Goal: Information Seeking & Learning: Learn about a topic

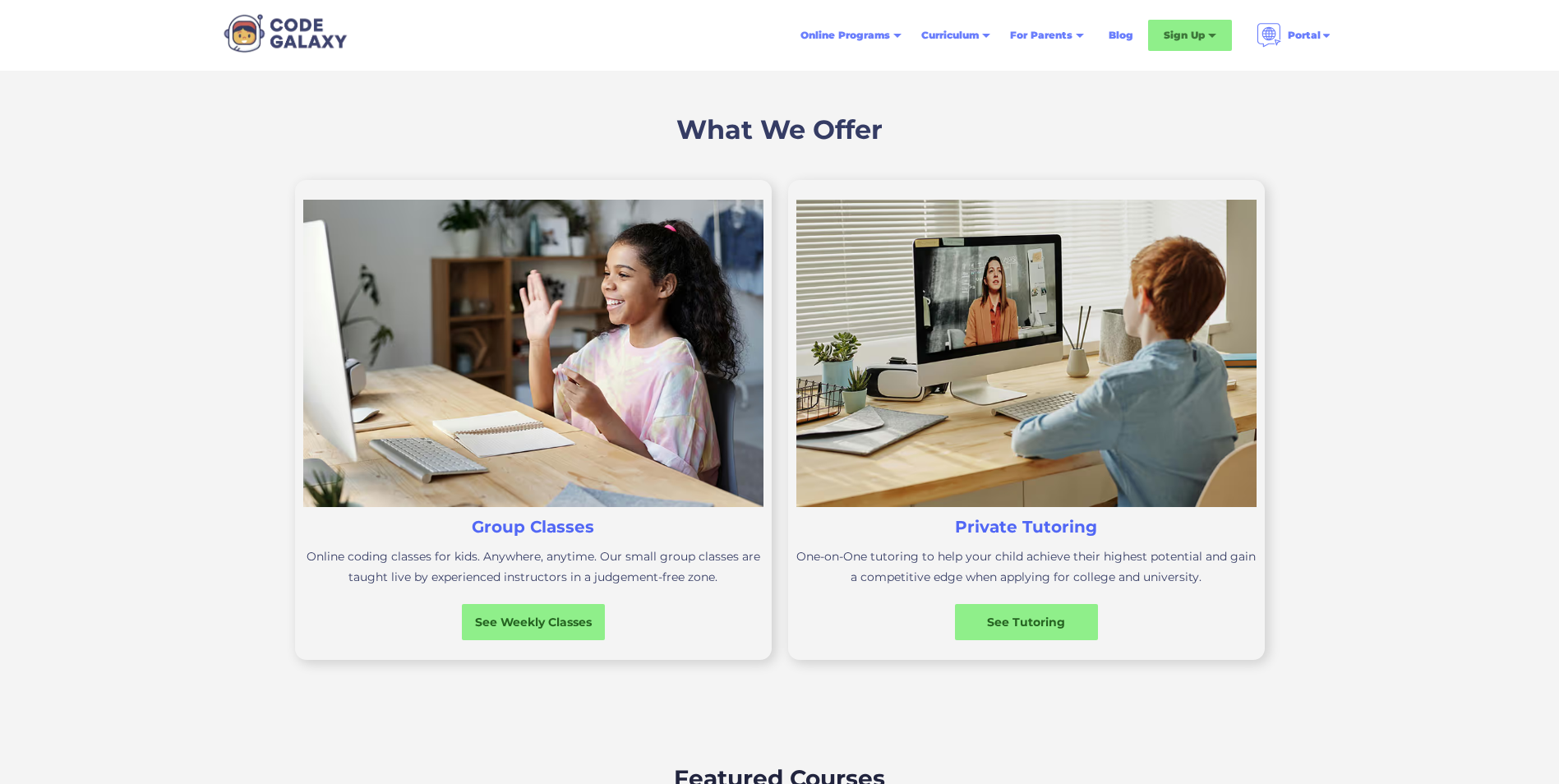
scroll to position [411, 0]
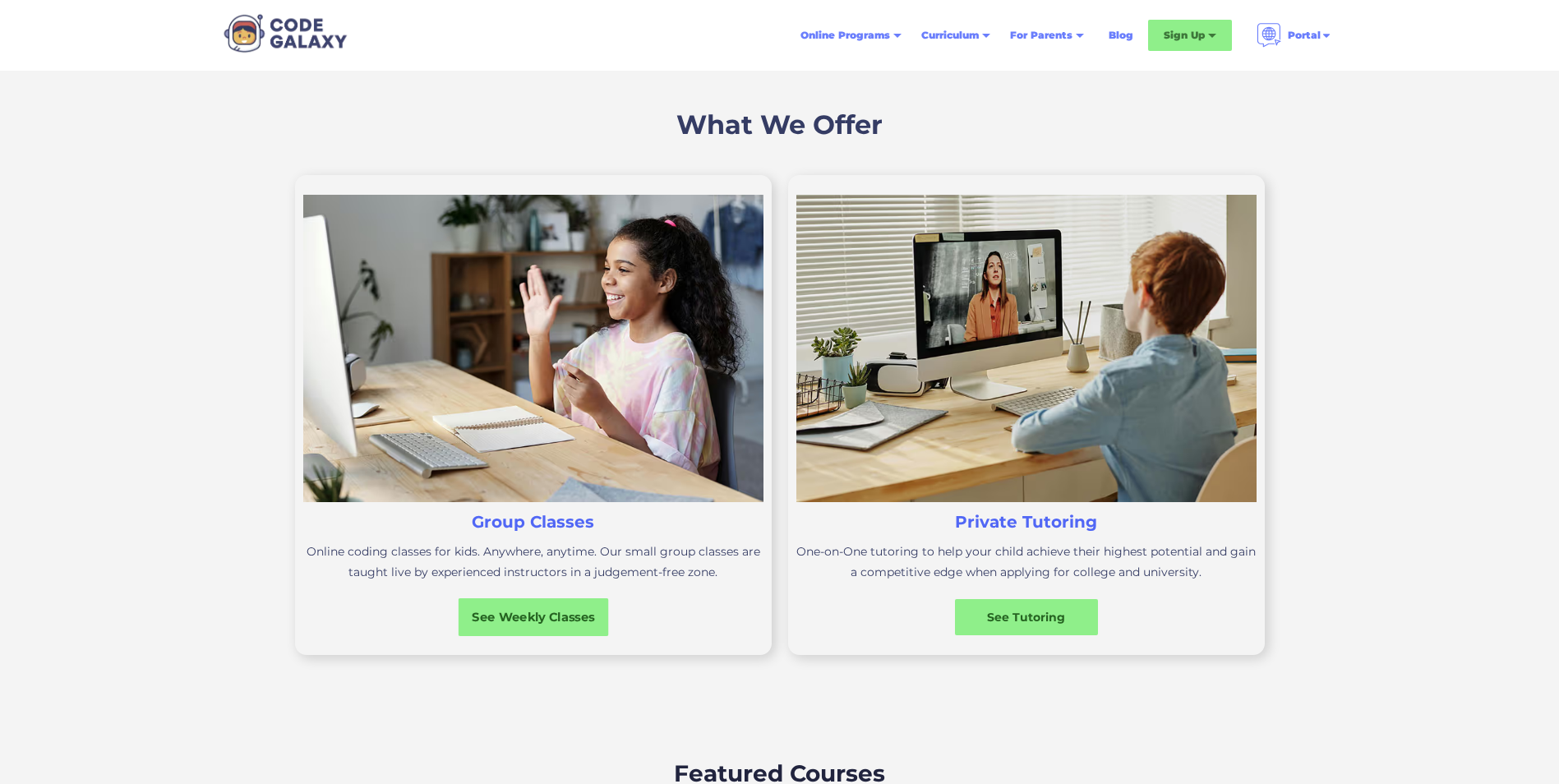
click at [560, 628] on div "See Weekly Classes" at bounding box center [533, 617] width 151 height 37
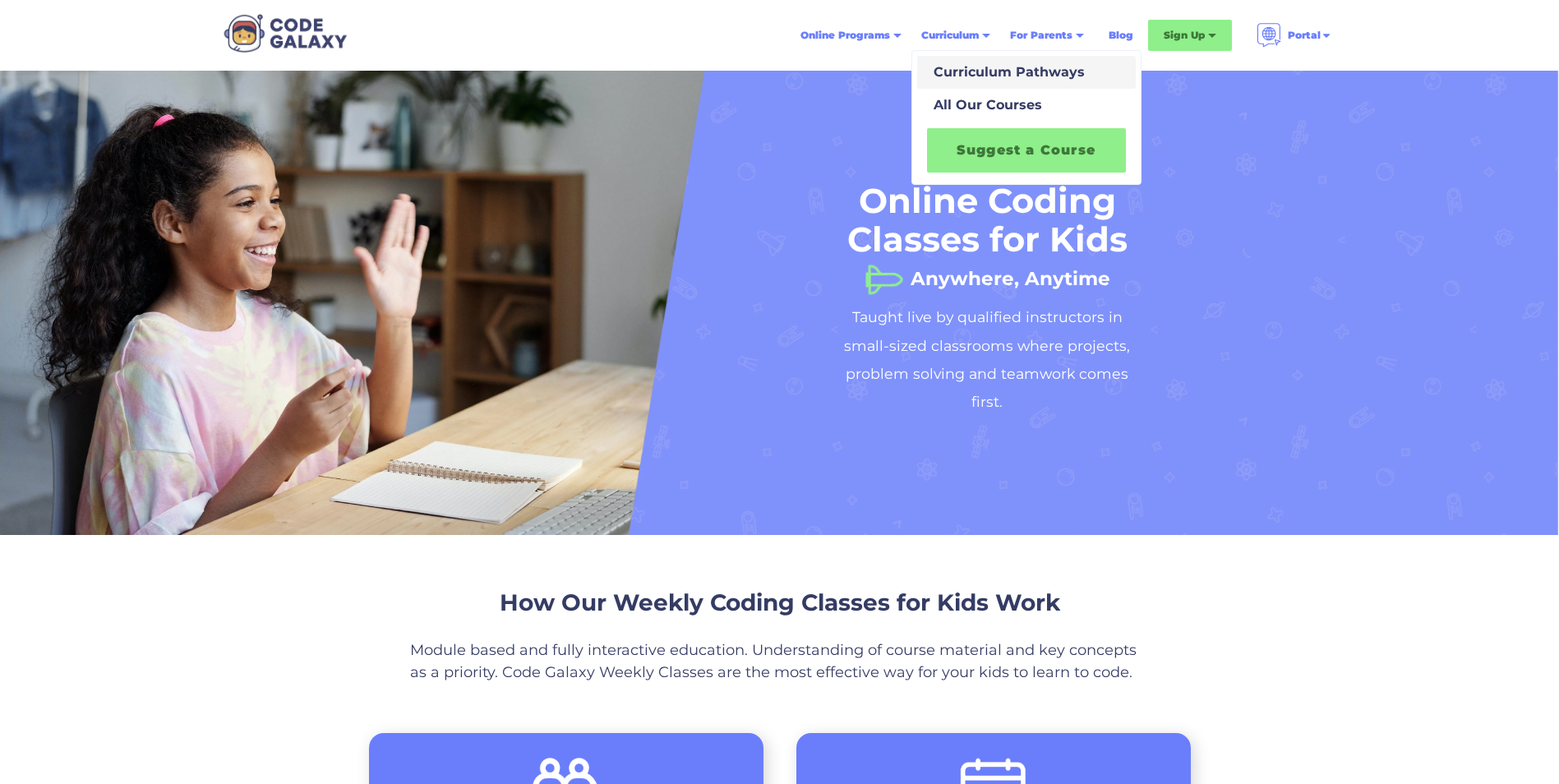
click at [983, 79] on div "Curriculum Pathways" at bounding box center [1006, 72] width 158 height 20
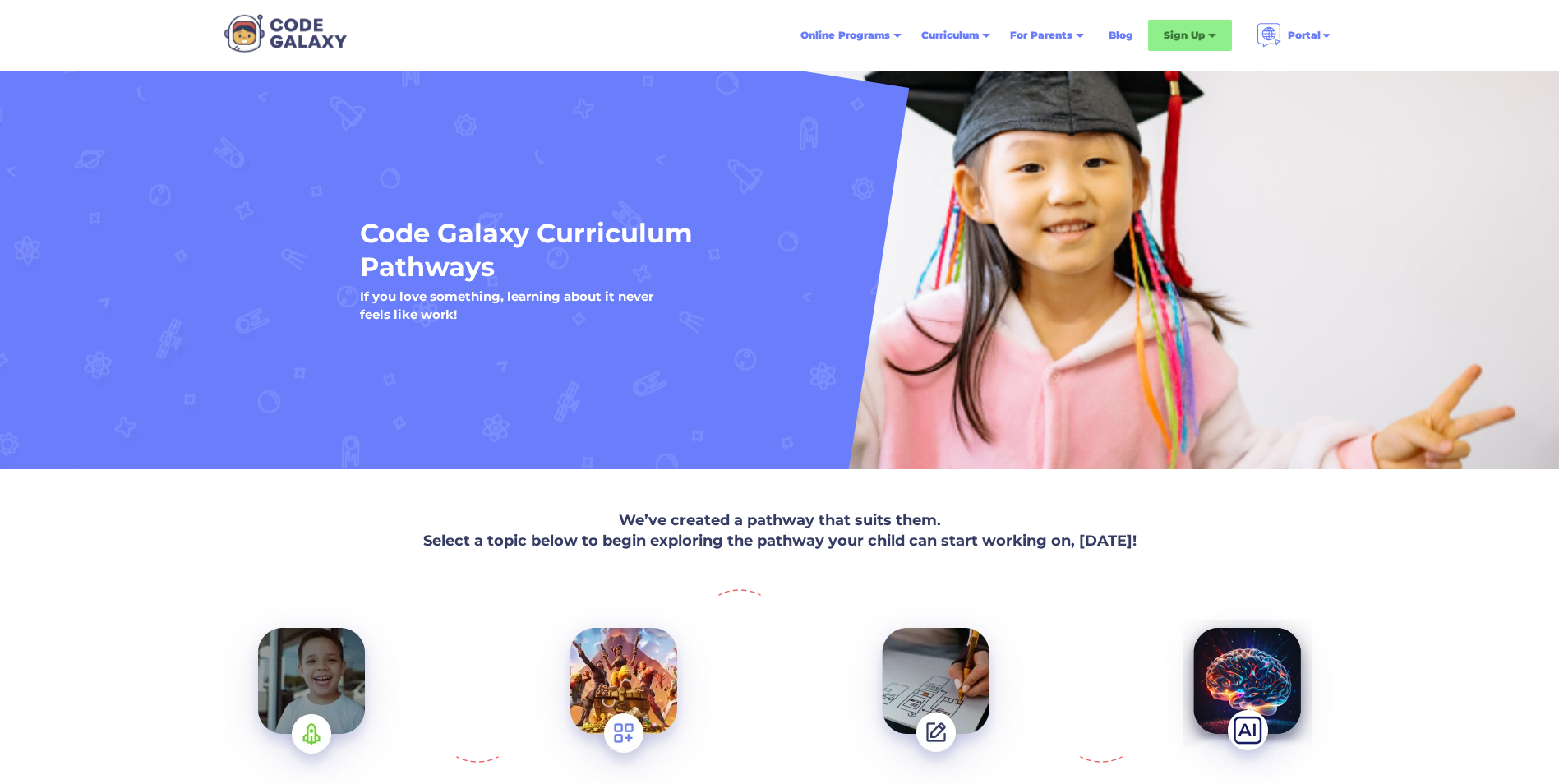
scroll to position [329, 0]
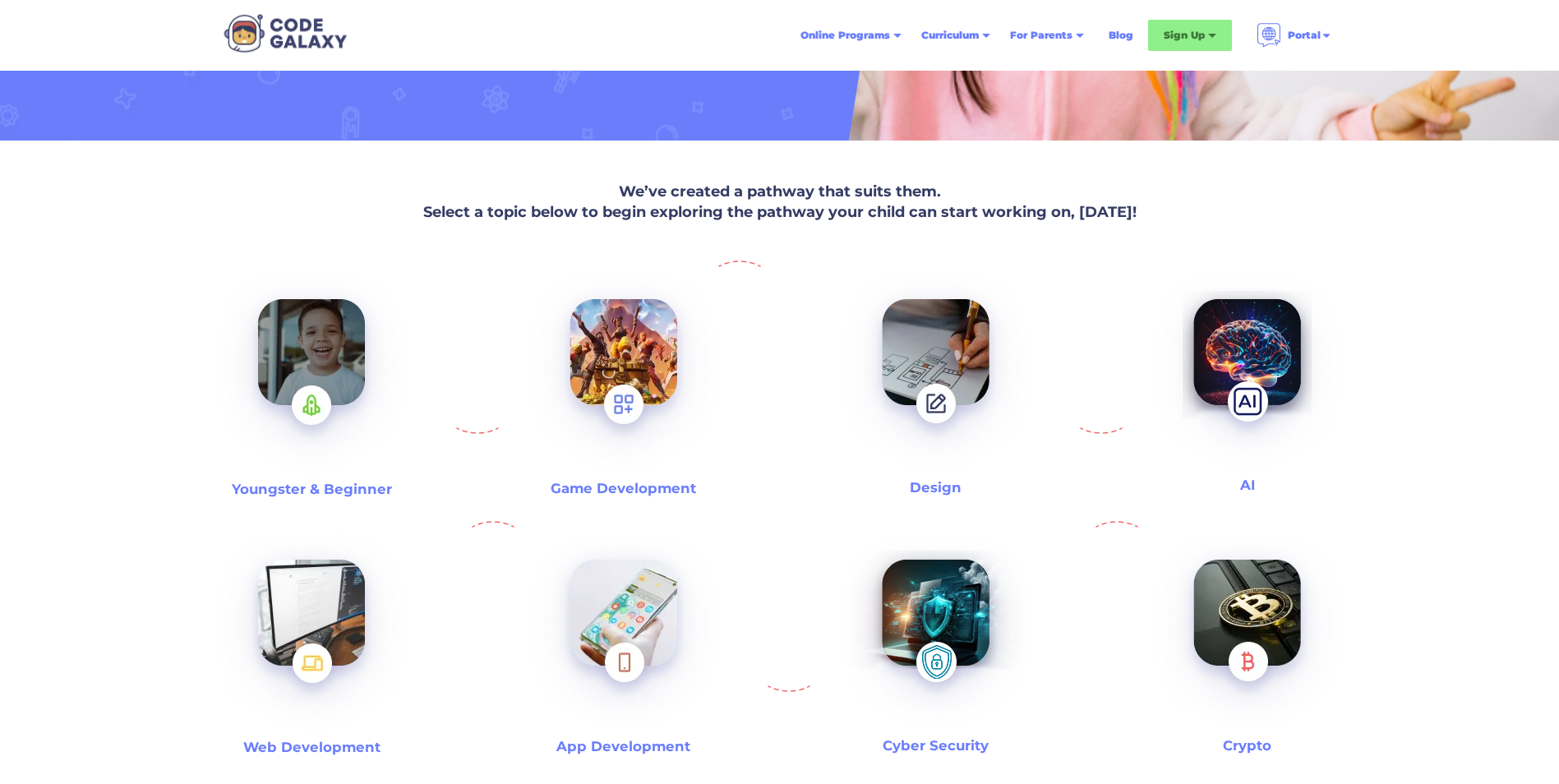
click at [367, 489] on h3 "Youngster & Beginner" at bounding box center [312, 489] width 160 height 19
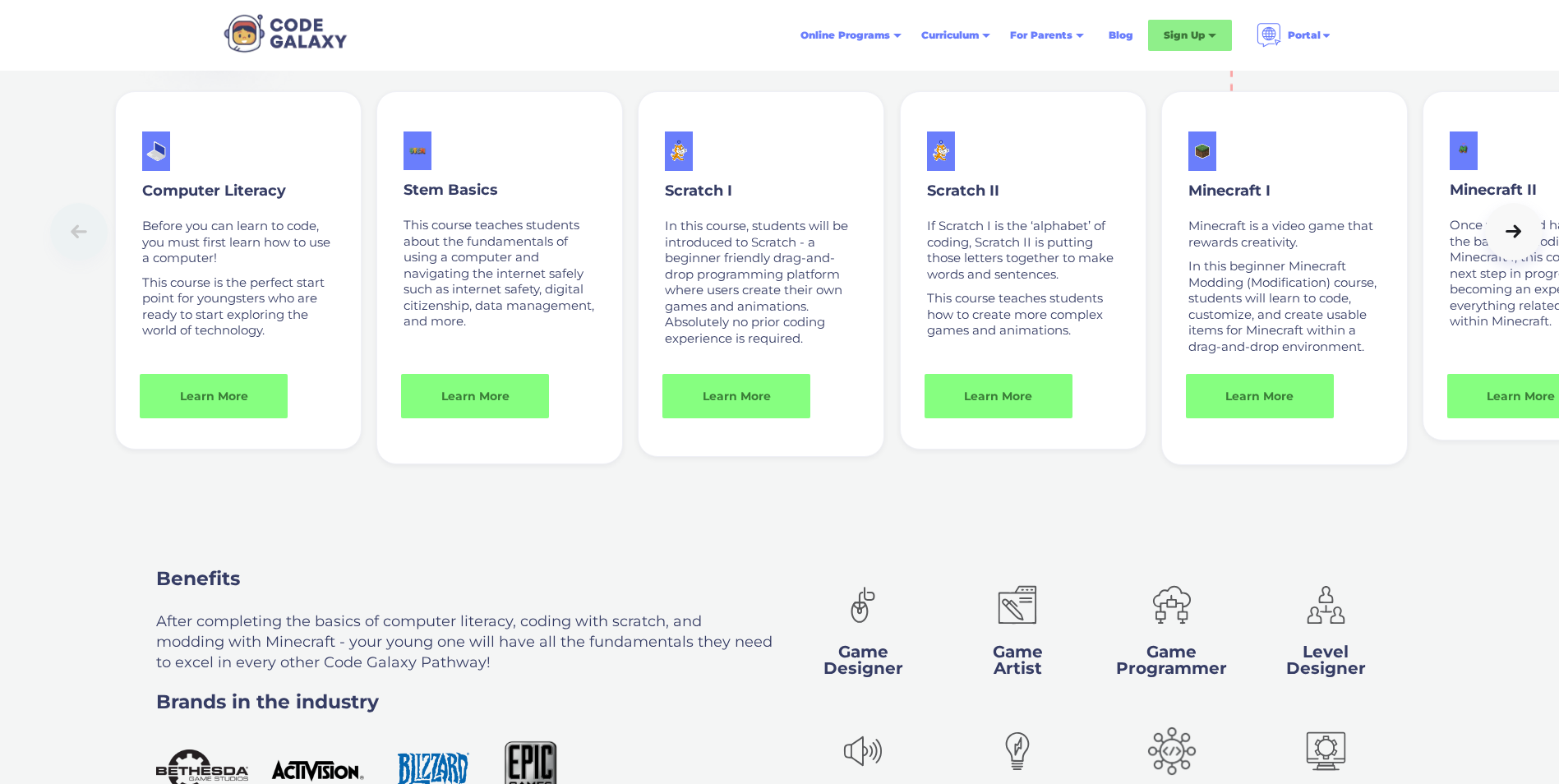
scroll to position [1135, 0]
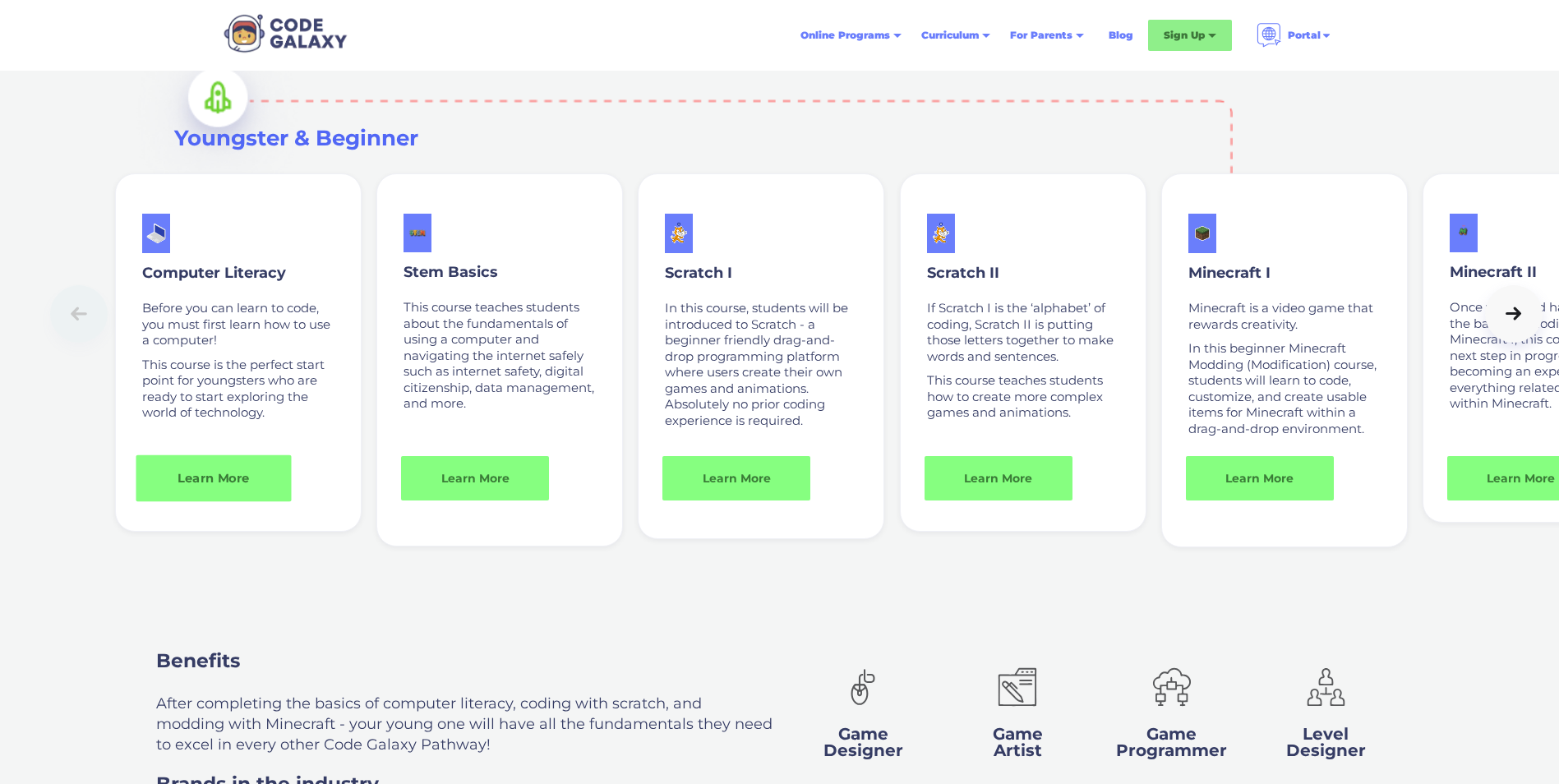
click at [283, 485] on link "Learn More" at bounding box center [214, 478] width 155 height 47
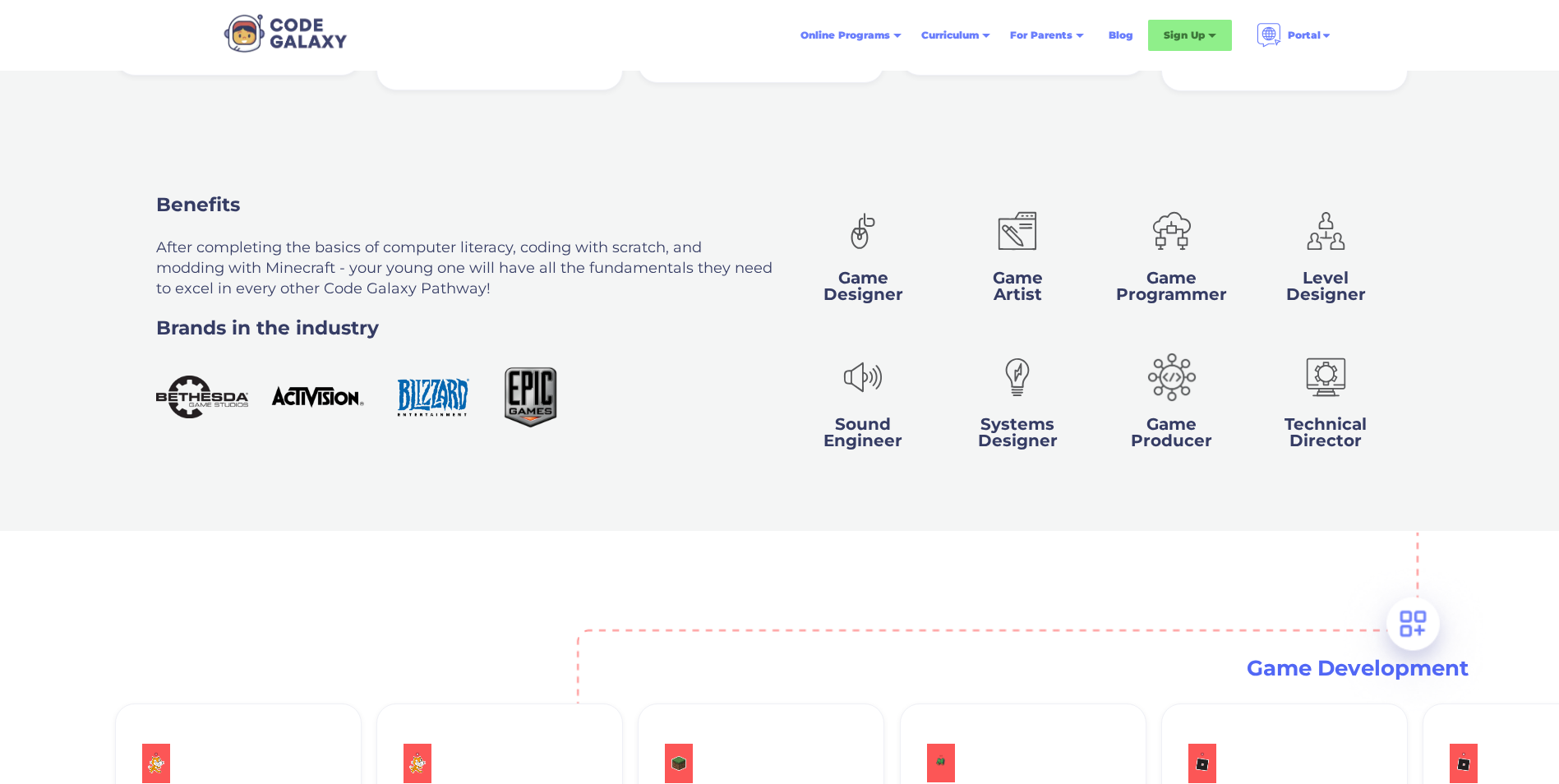
scroll to position [1135, 0]
